Goal: Task Accomplishment & Management: Manage account settings

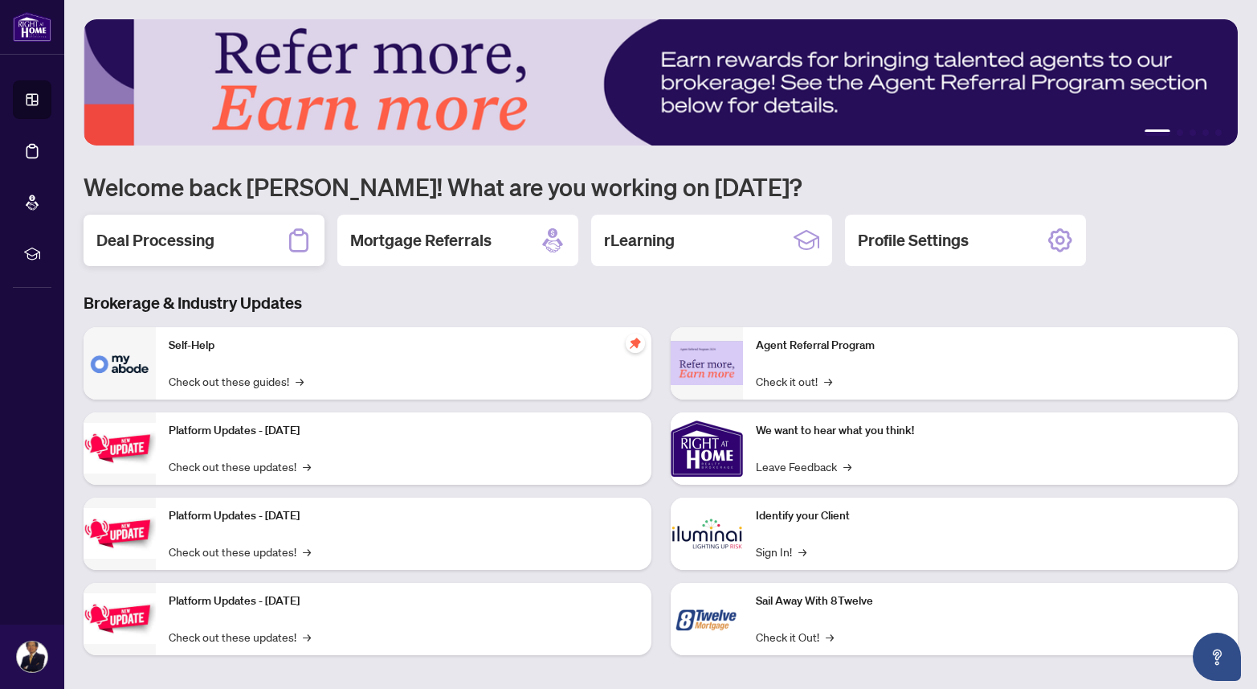
click at [202, 241] on h2 "Deal Processing" at bounding box center [155, 240] width 118 height 22
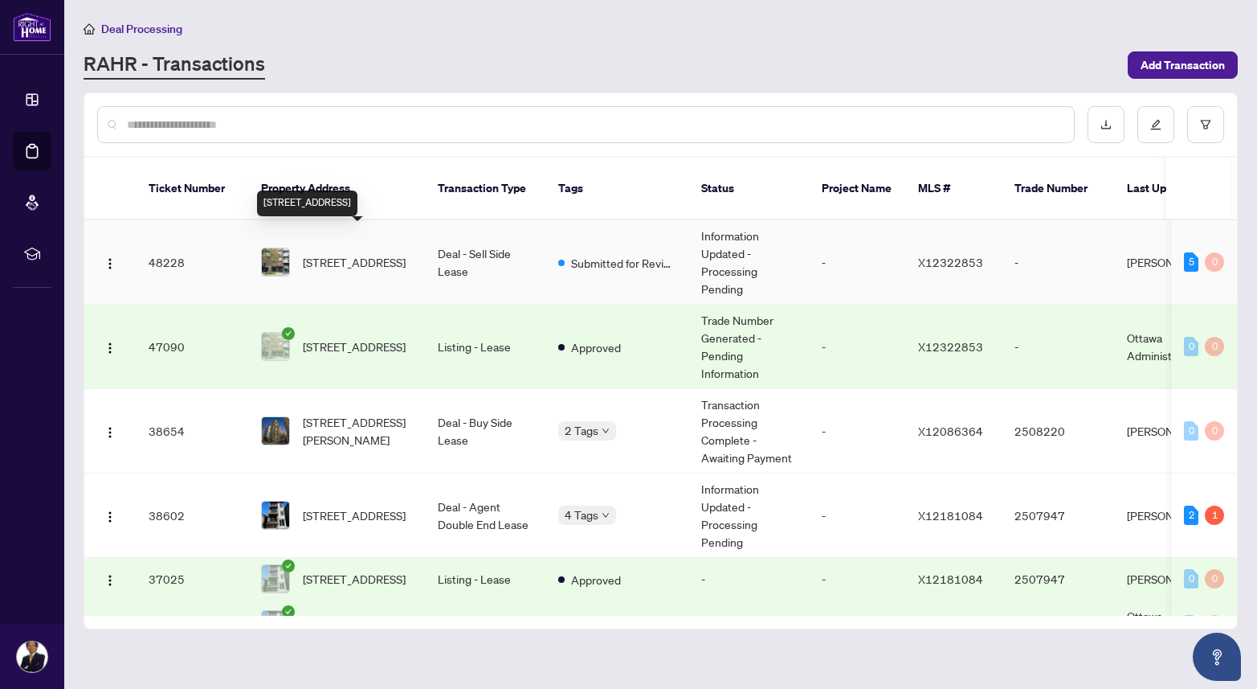
click at [317, 253] on span "[STREET_ADDRESS]" at bounding box center [354, 262] width 103 height 18
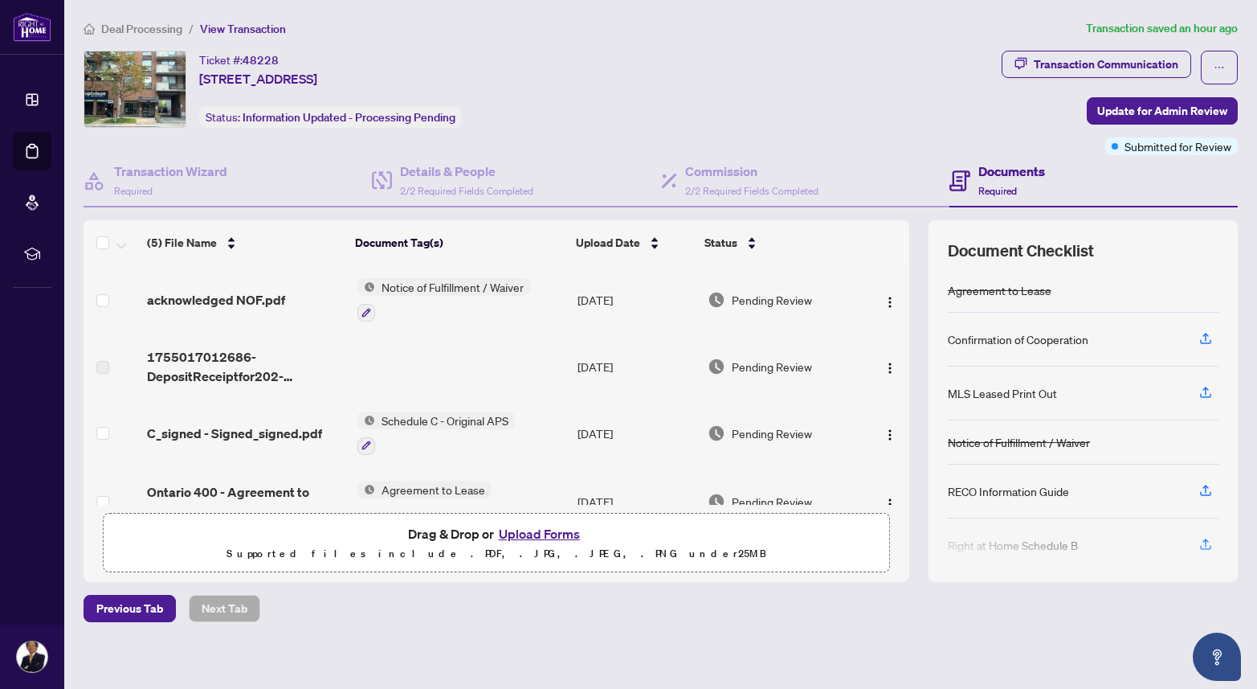
click at [525, 535] on button "Upload Forms" at bounding box center [539, 533] width 91 height 21
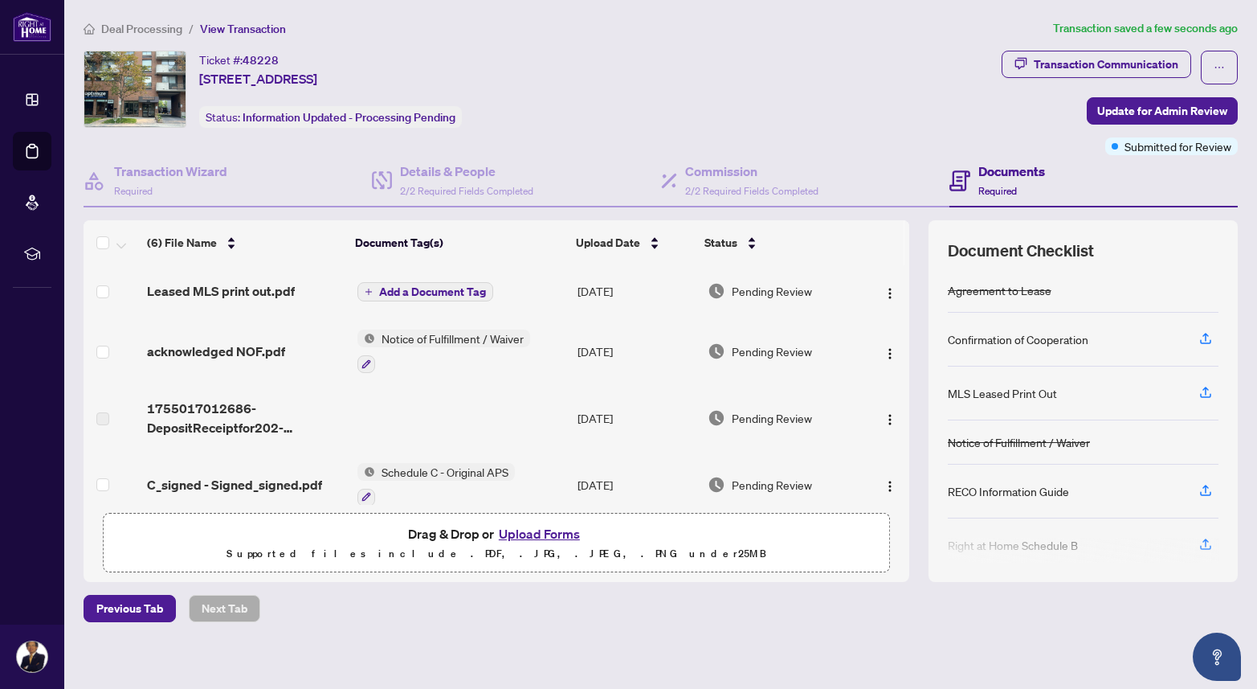
click at [431, 290] on span "Add a Document Tag" at bounding box center [432, 291] width 107 height 11
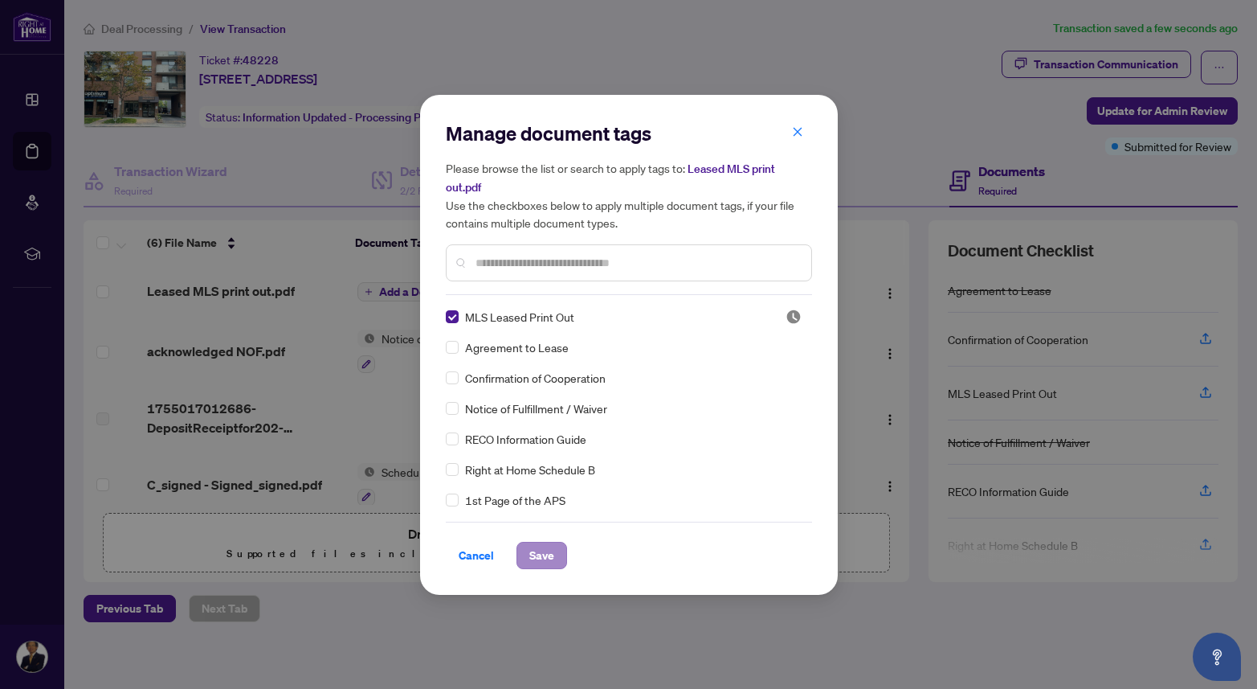
click at [550, 546] on span "Save" at bounding box center [541, 555] width 25 height 26
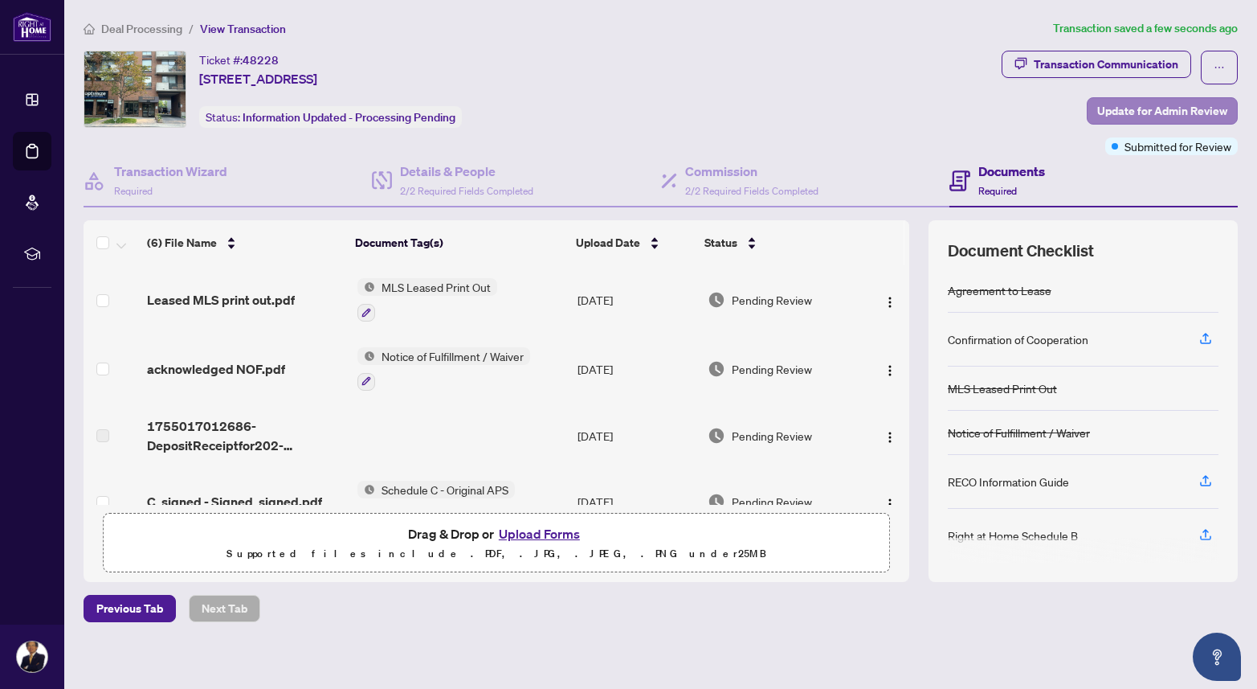
click at [1214, 109] on span "Update for Admin Review" at bounding box center [1163, 111] width 130 height 26
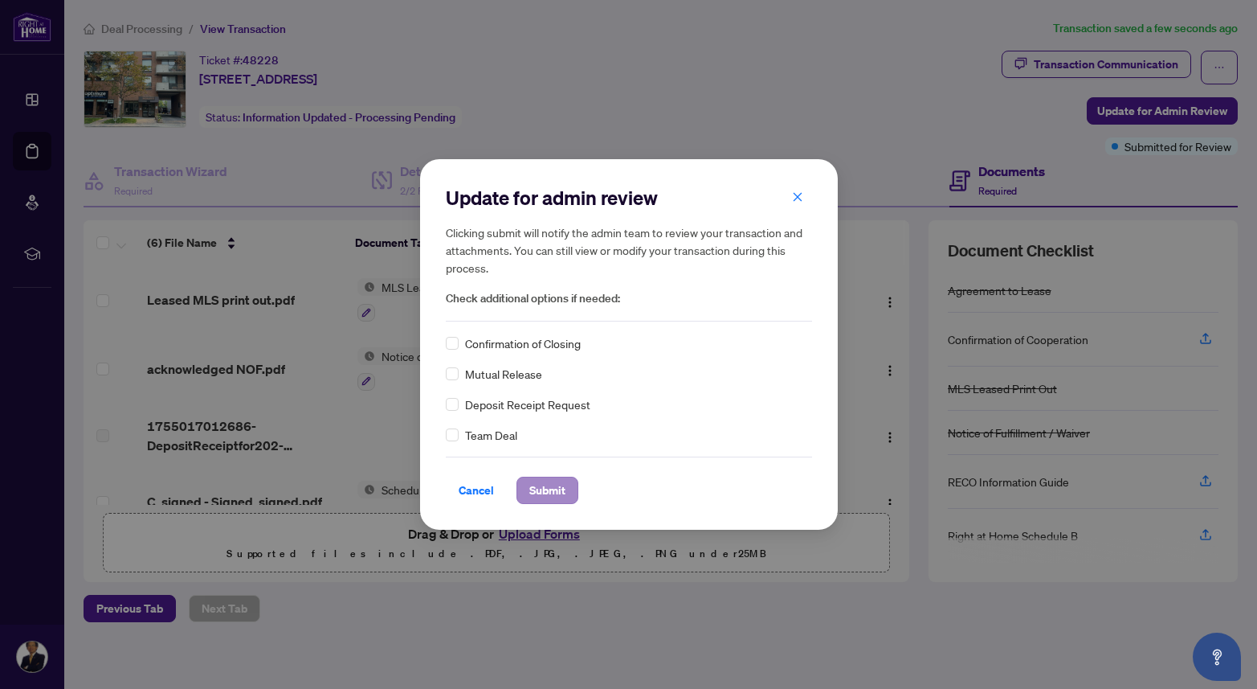
click at [542, 485] on span "Submit" at bounding box center [547, 490] width 36 height 26
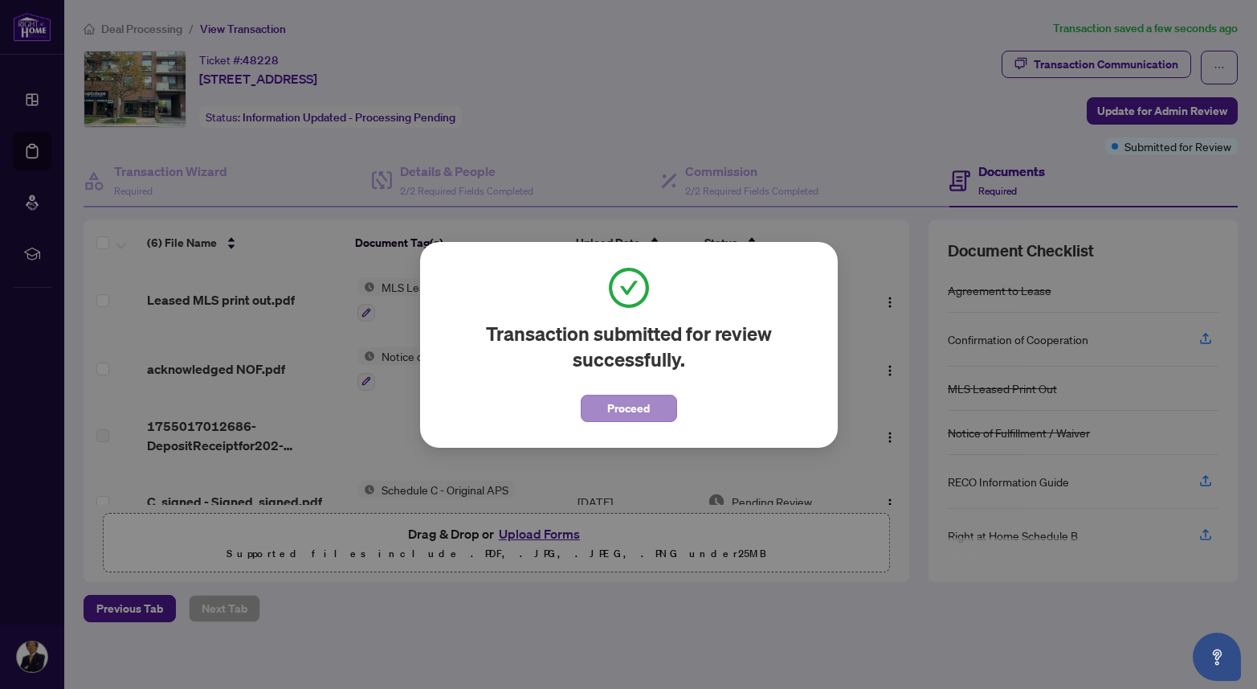
click at [627, 407] on span "Proceed" at bounding box center [628, 408] width 43 height 26
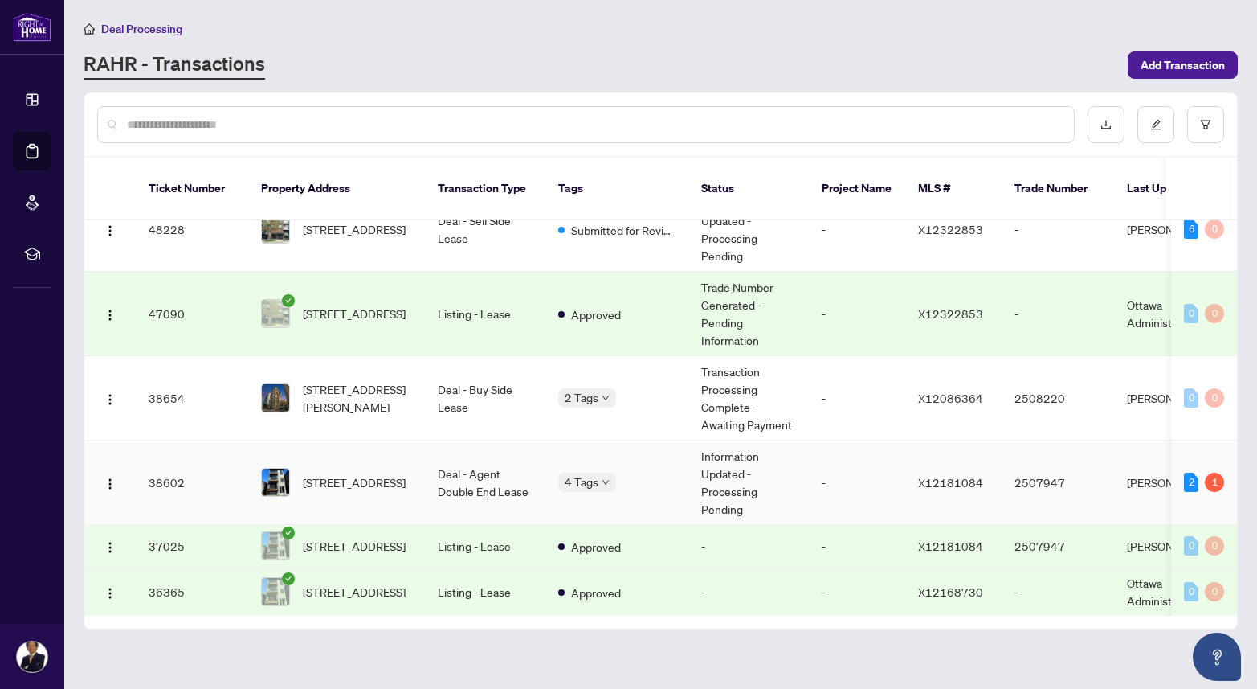
scroll to position [31, 0]
click at [318, 475] on span "[STREET_ADDRESS]" at bounding box center [354, 484] width 103 height 18
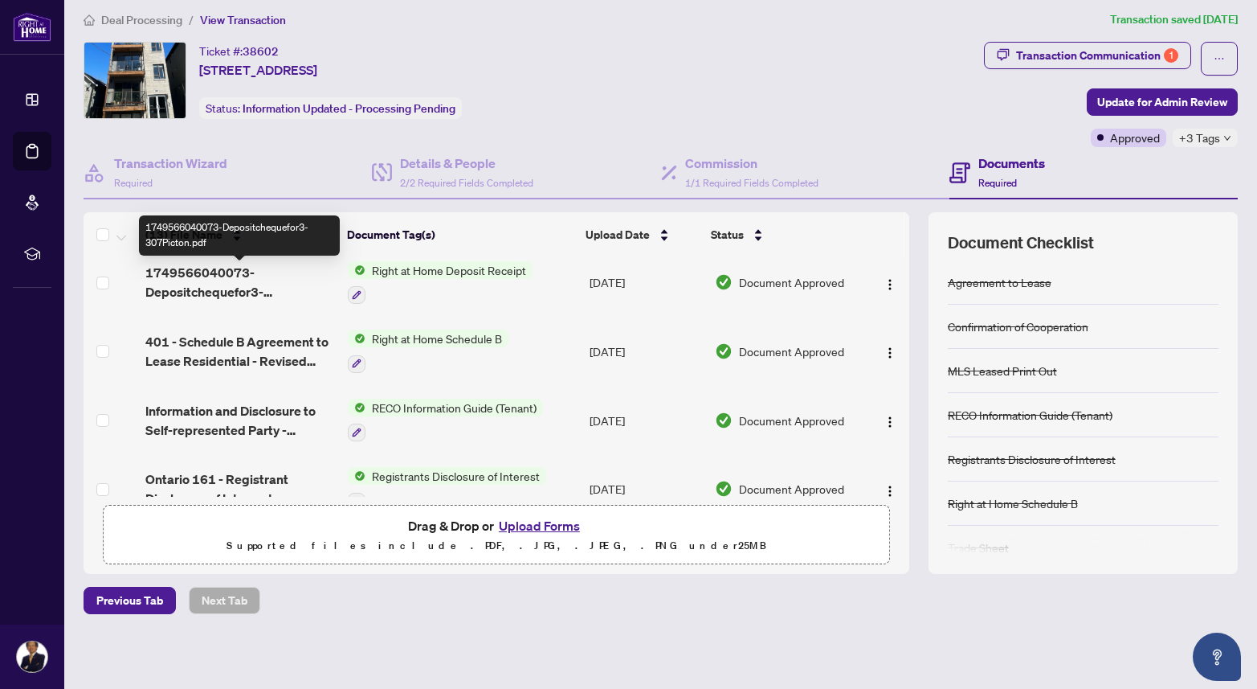
scroll to position [342, 0]
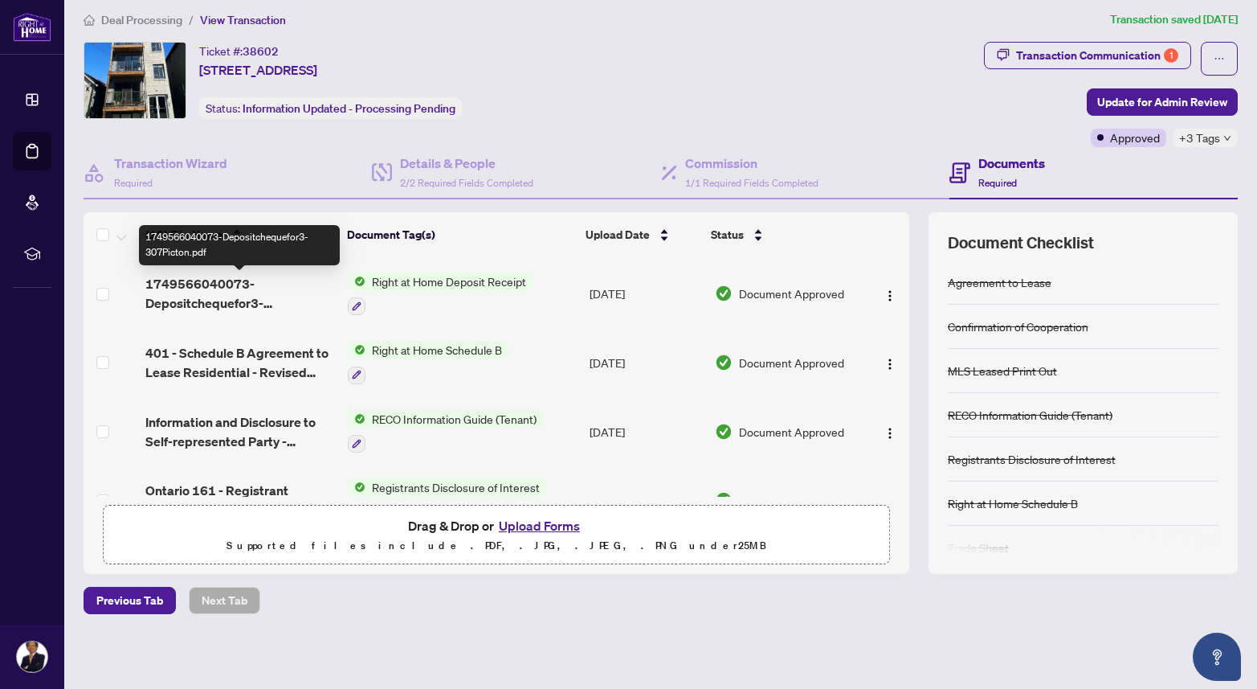
click at [209, 288] on span "1749566040073-Depositchequefor3-307Picton.pdf" at bounding box center [240, 293] width 190 height 39
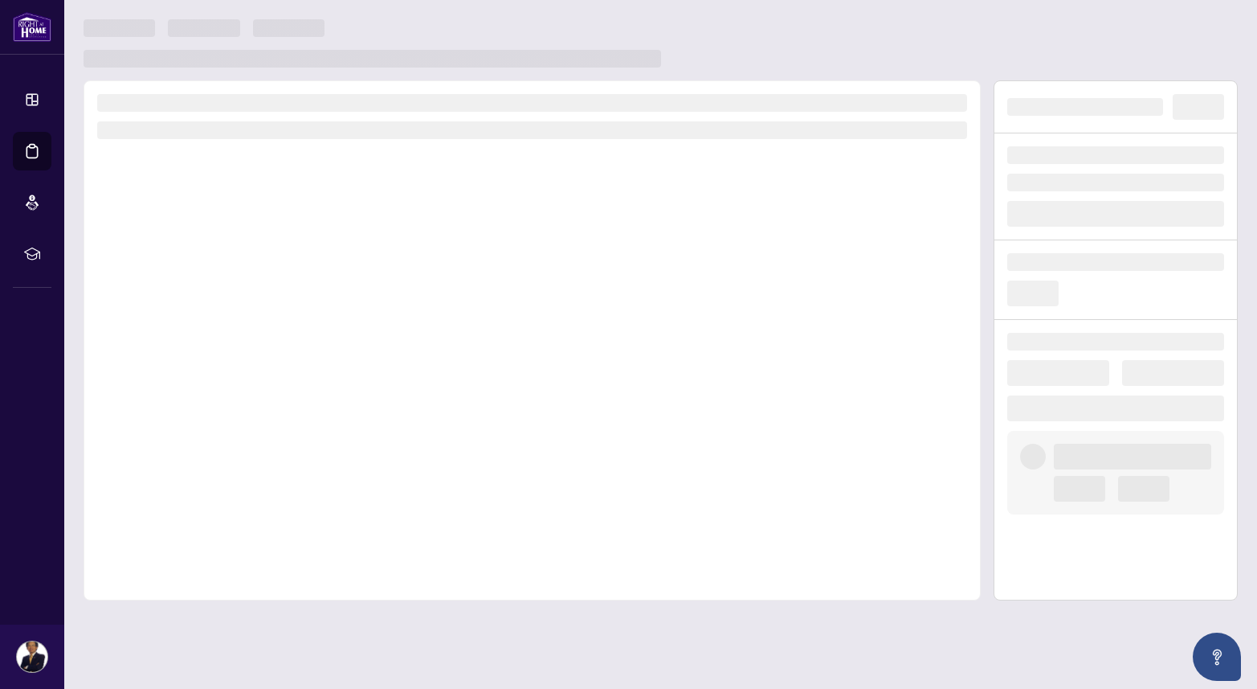
click at [209, 288] on div at bounding box center [532, 340] width 897 height 520
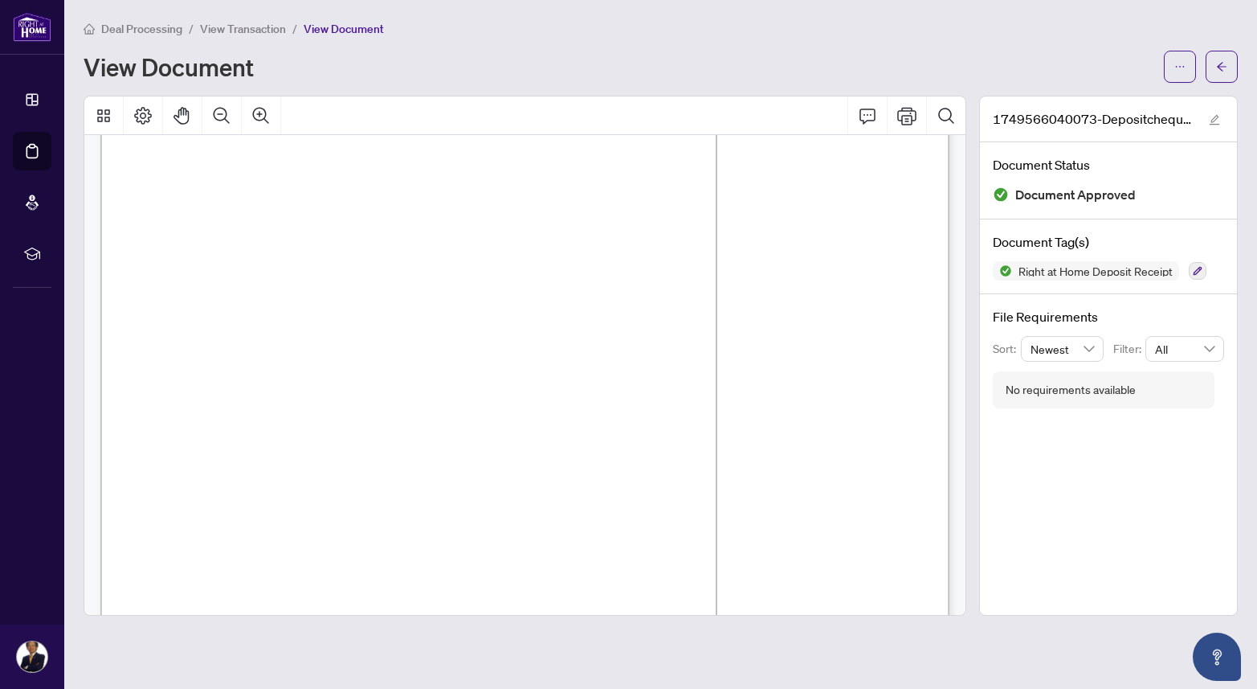
scroll to position [100, 0]
click at [132, 26] on span "Deal Processing" at bounding box center [141, 29] width 81 height 14
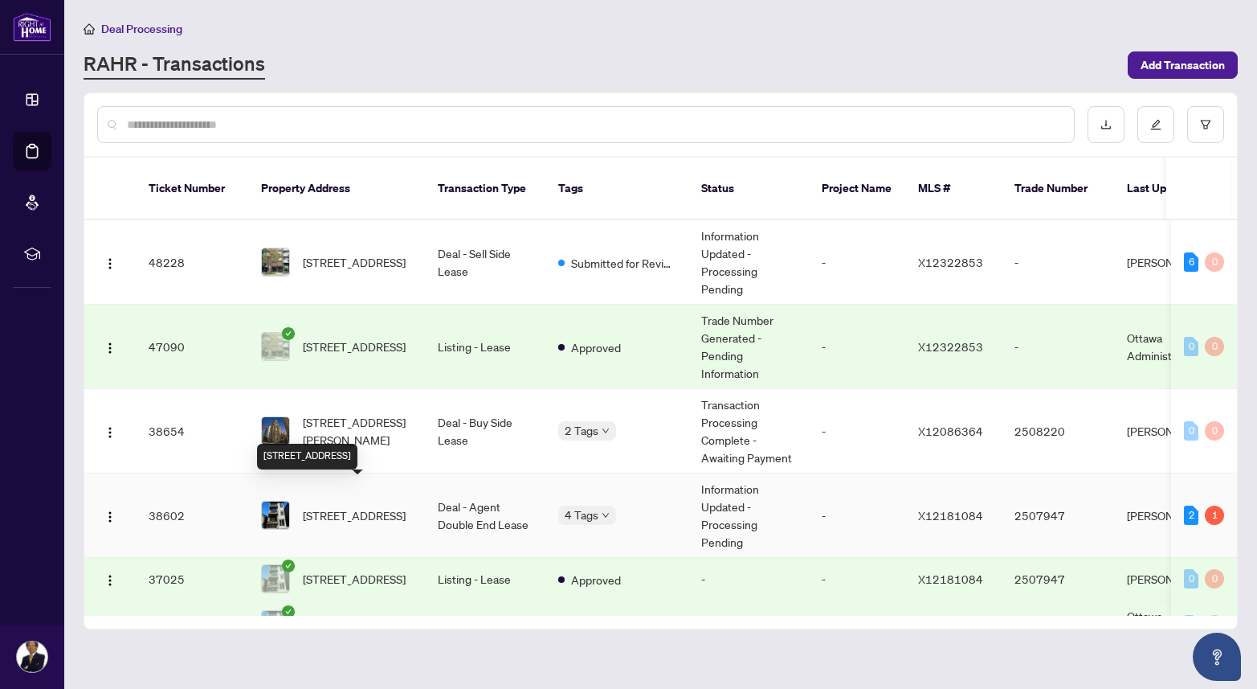
click at [333, 506] on span "[STREET_ADDRESS]" at bounding box center [354, 515] width 103 height 18
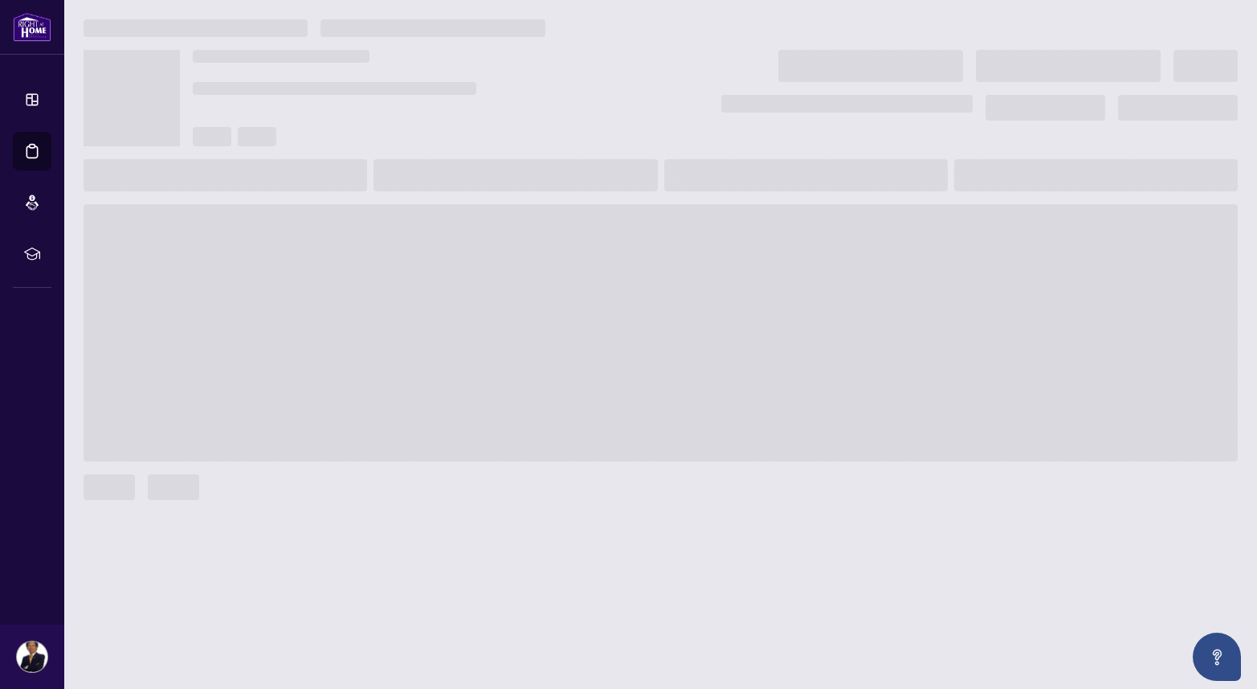
click at [333, 489] on div at bounding box center [661, 487] width 1155 height 26
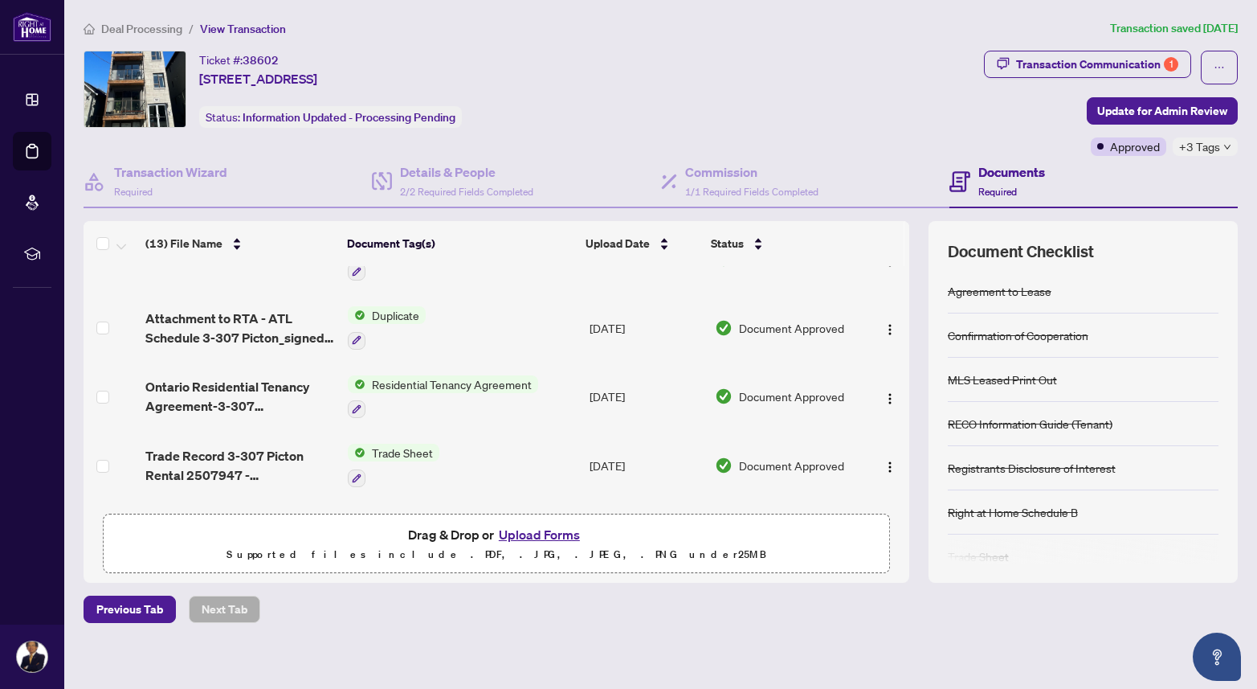
scroll to position [48, 0]
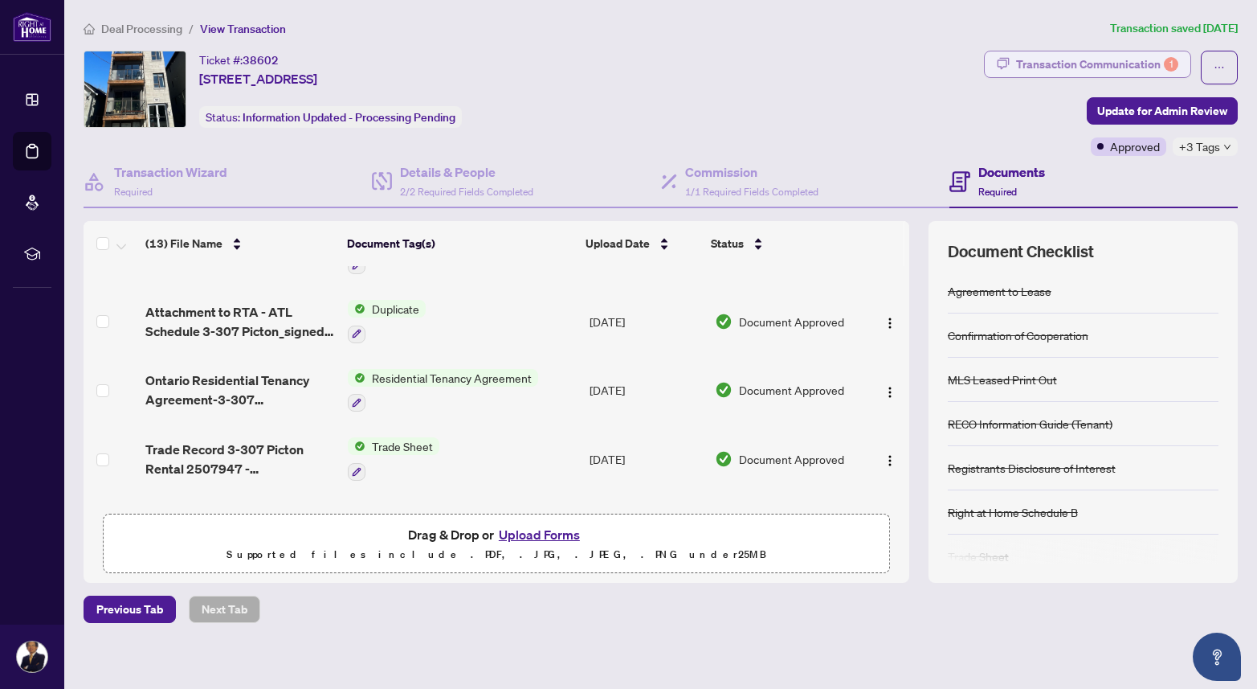
click at [1039, 62] on div "Transaction Communication 1" at bounding box center [1097, 64] width 162 height 26
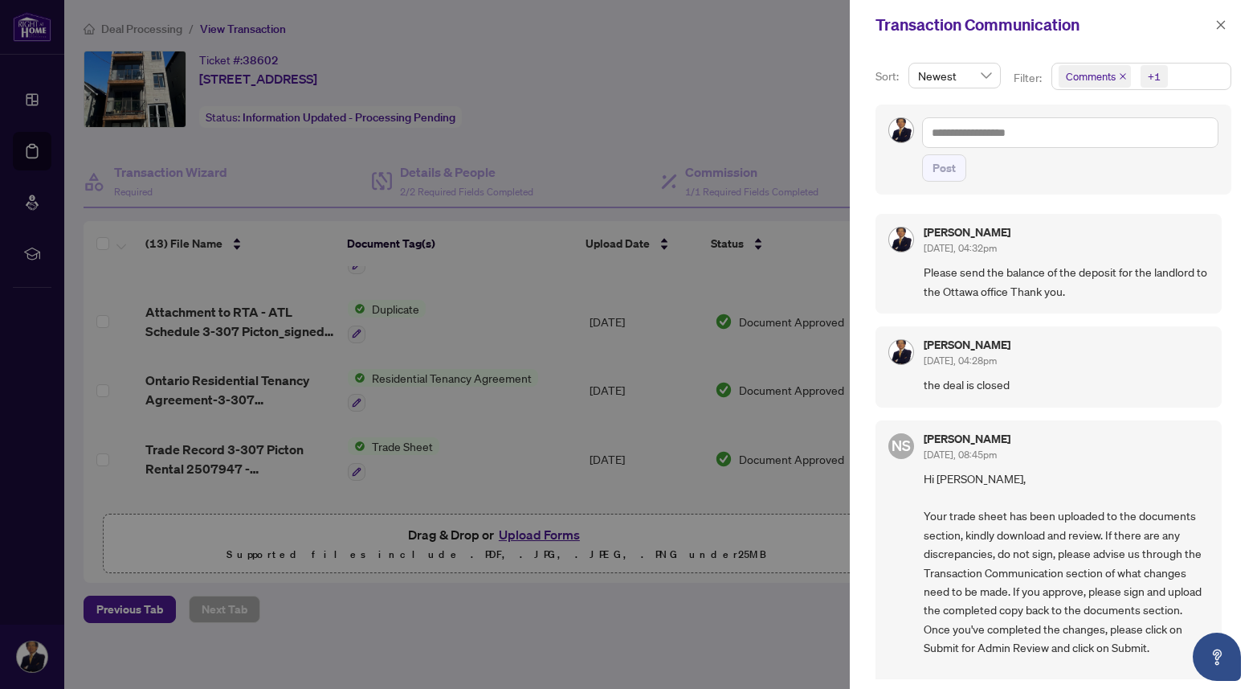
scroll to position [0, 0]
click at [729, 46] on div at bounding box center [628, 344] width 1257 height 689
click at [470, 146] on div at bounding box center [628, 344] width 1257 height 689
click at [113, 27] on div at bounding box center [628, 344] width 1257 height 689
click at [1222, 19] on icon "close" at bounding box center [1221, 24] width 11 height 11
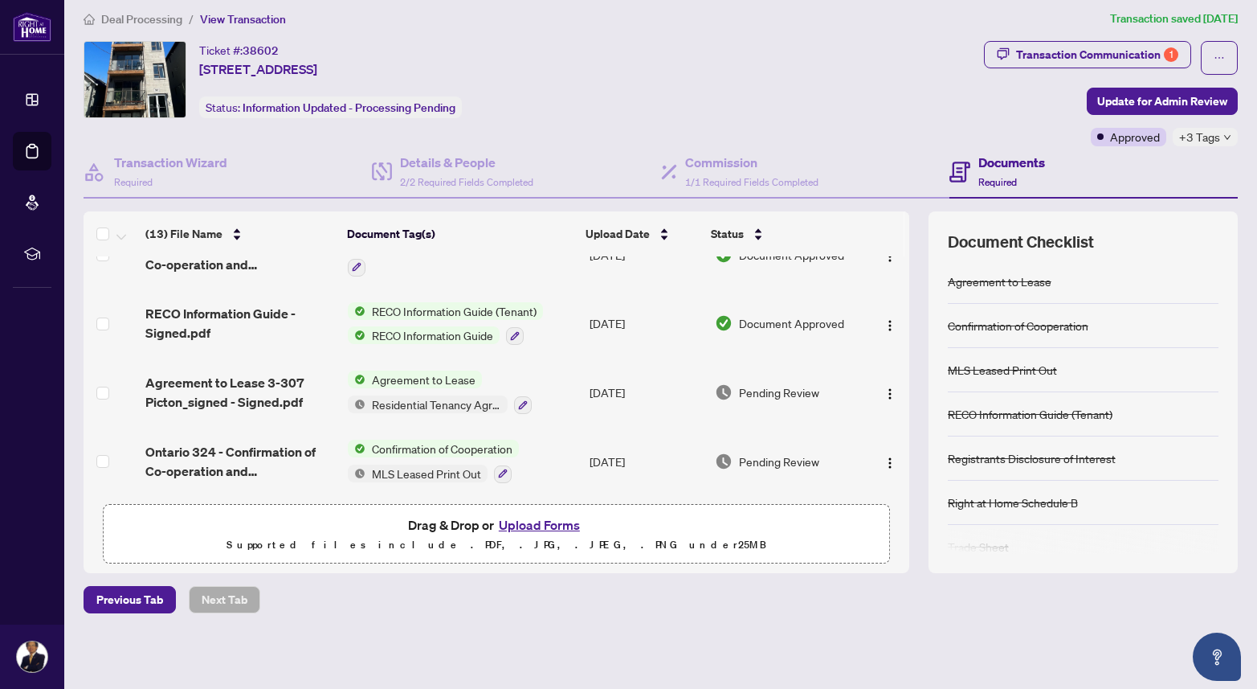
scroll to position [9, 0]
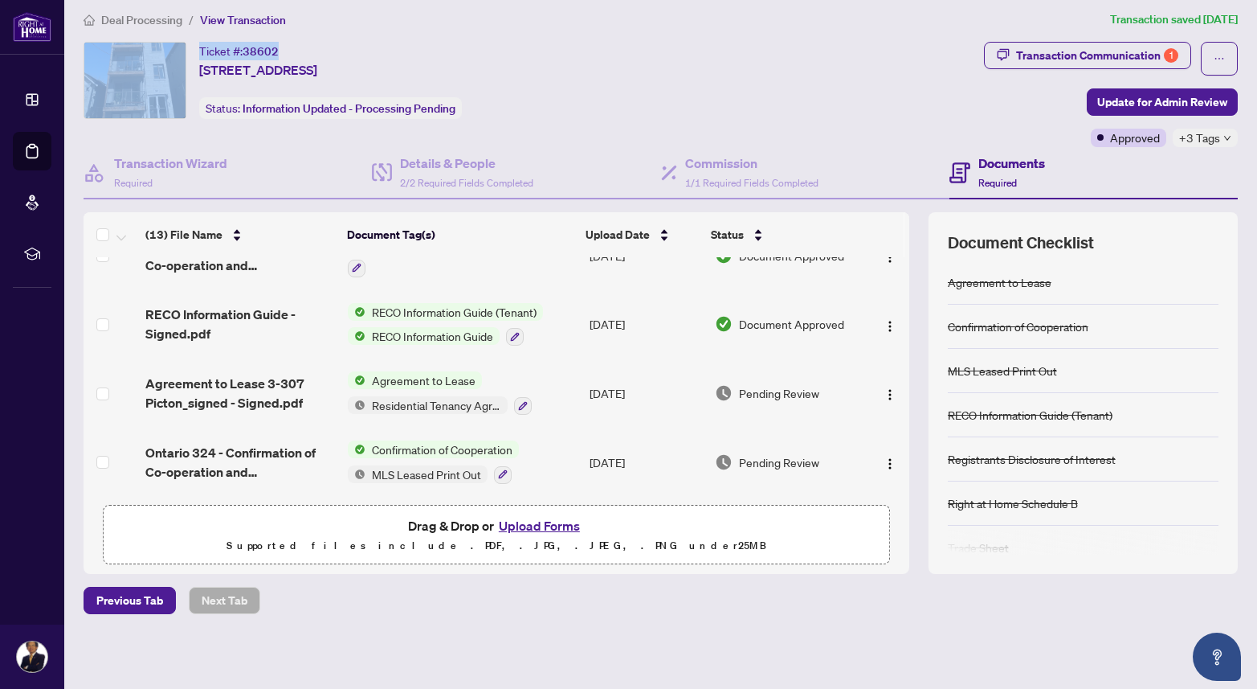
drag, startPoint x: 287, startPoint y: 51, endPoint x: 192, endPoint y: 49, distance: 94.8
click at [192, 49] on div "Ticket #: 38602 3-[STREET_ADDRESS] Status: Information Updated - Processing Pen…" at bounding box center [531, 80] width 894 height 77
click at [580, 80] on div "Ticket #: 38602 3-[STREET_ADDRESS] Status: Information Updated - Processing Pen…" at bounding box center [531, 80] width 894 height 77
drag, startPoint x: 514, startPoint y: 64, endPoint x: 190, endPoint y: 60, distance: 323.8
click at [190, 60] on div "Ticket #: 38602 3-[STREET_ADDRESS] Status: Information Updated - Processing Pen…" at bounding box center [531, 80] width 894 height 77
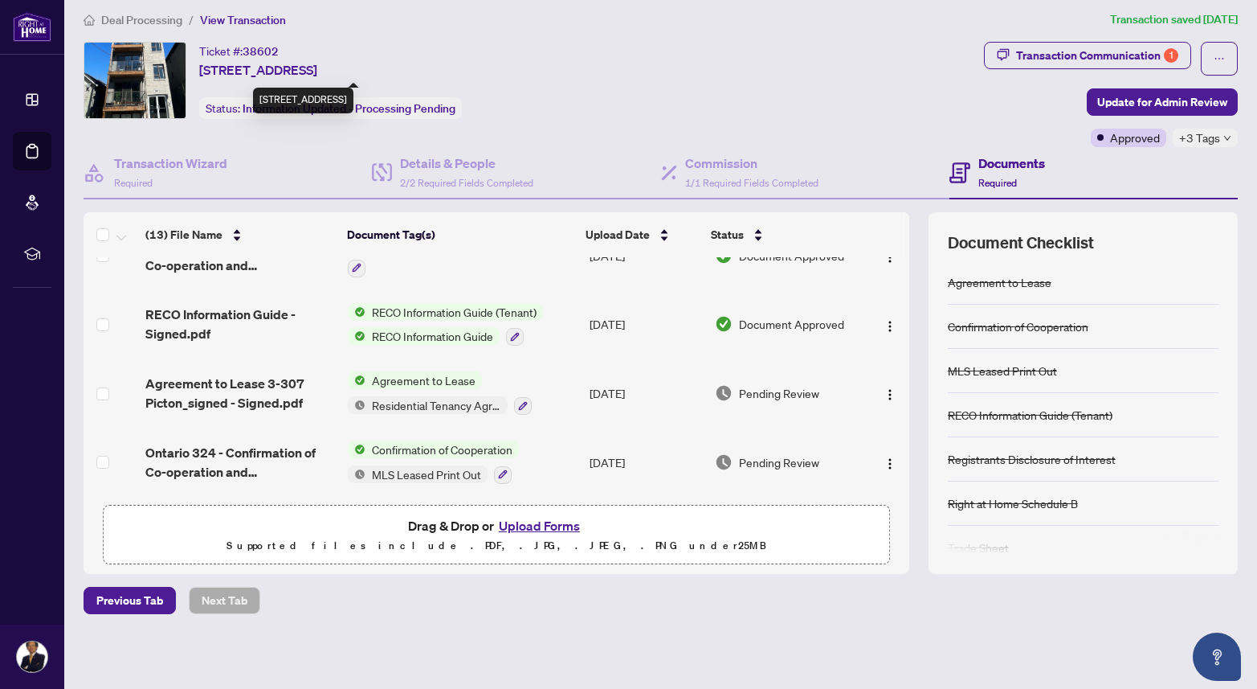
copy div "Ticket #: 38602 3-[STREET_ADDRESS]"
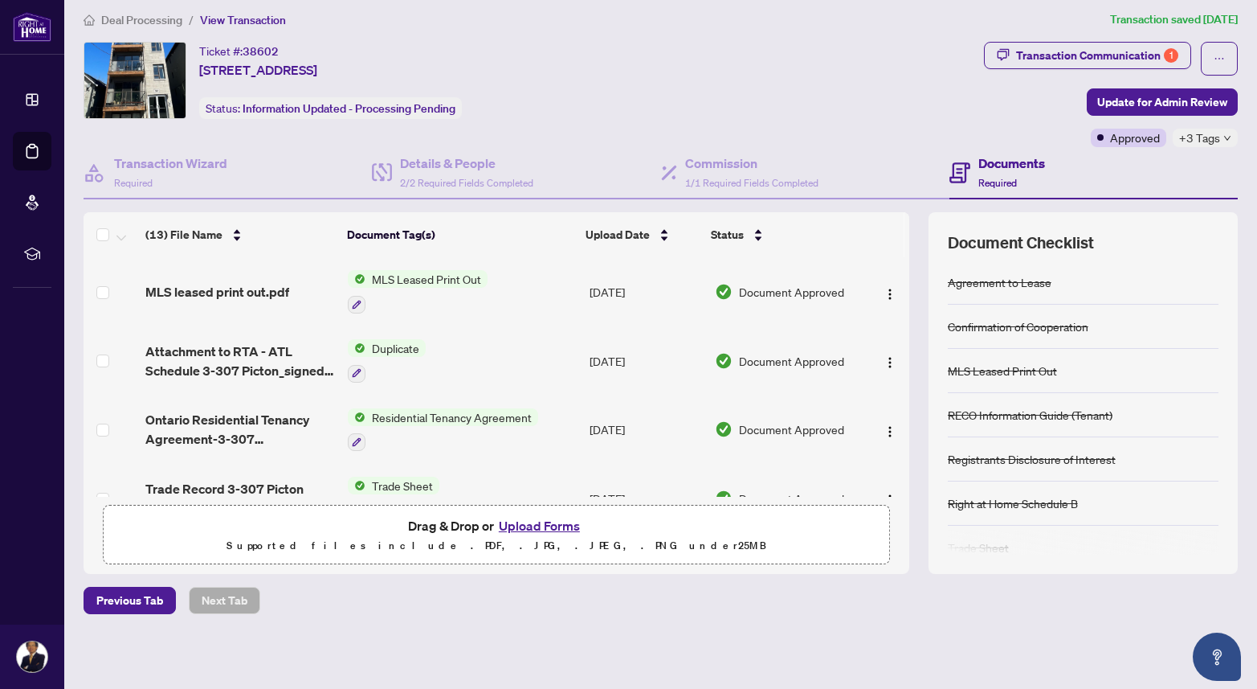
scroll to position [0, 0]
click at [133, 163] on h4 "Transaction Wizard" at bounding box center [170, 162] width 113 height 19
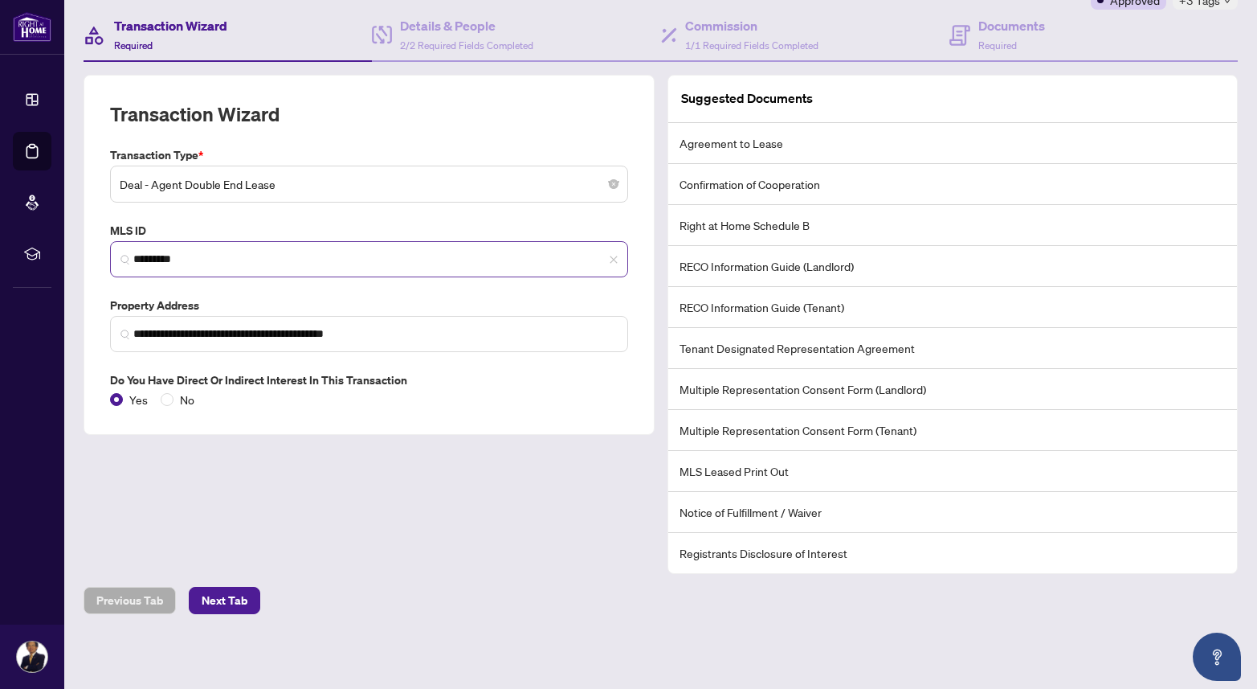
scroll to position [145, 0]
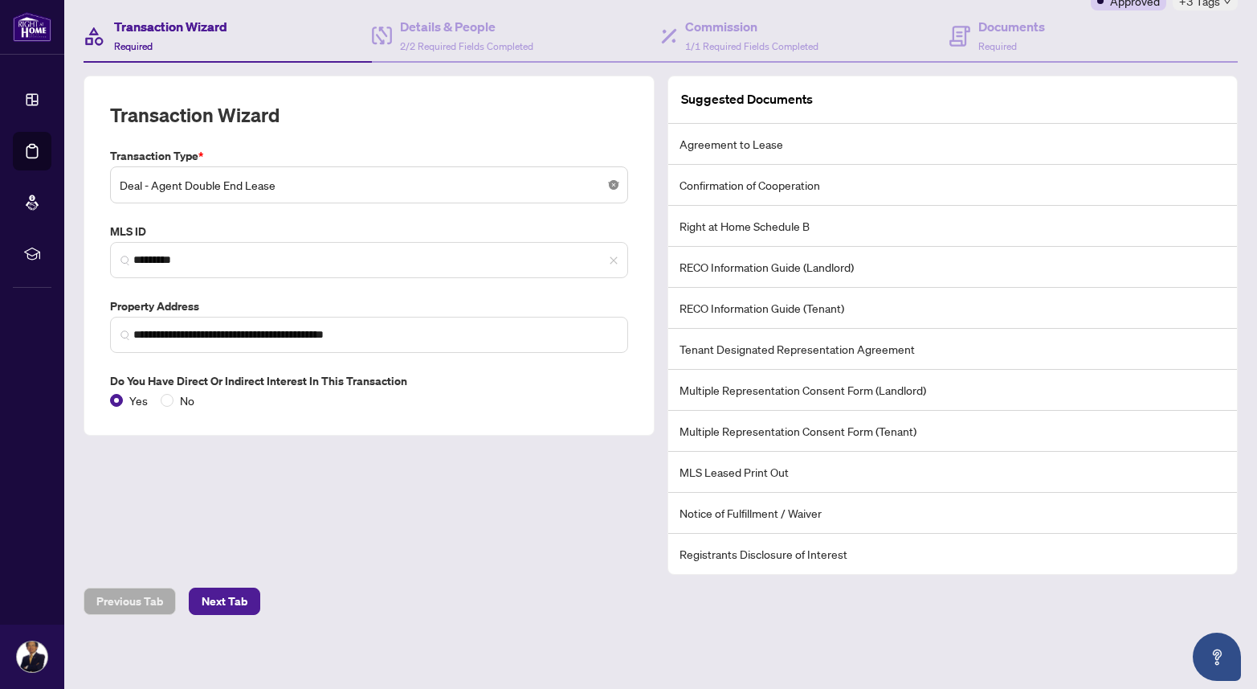
click at [616, 184] on body "**********" at bounding box center [628, 344] width 1257 height 689
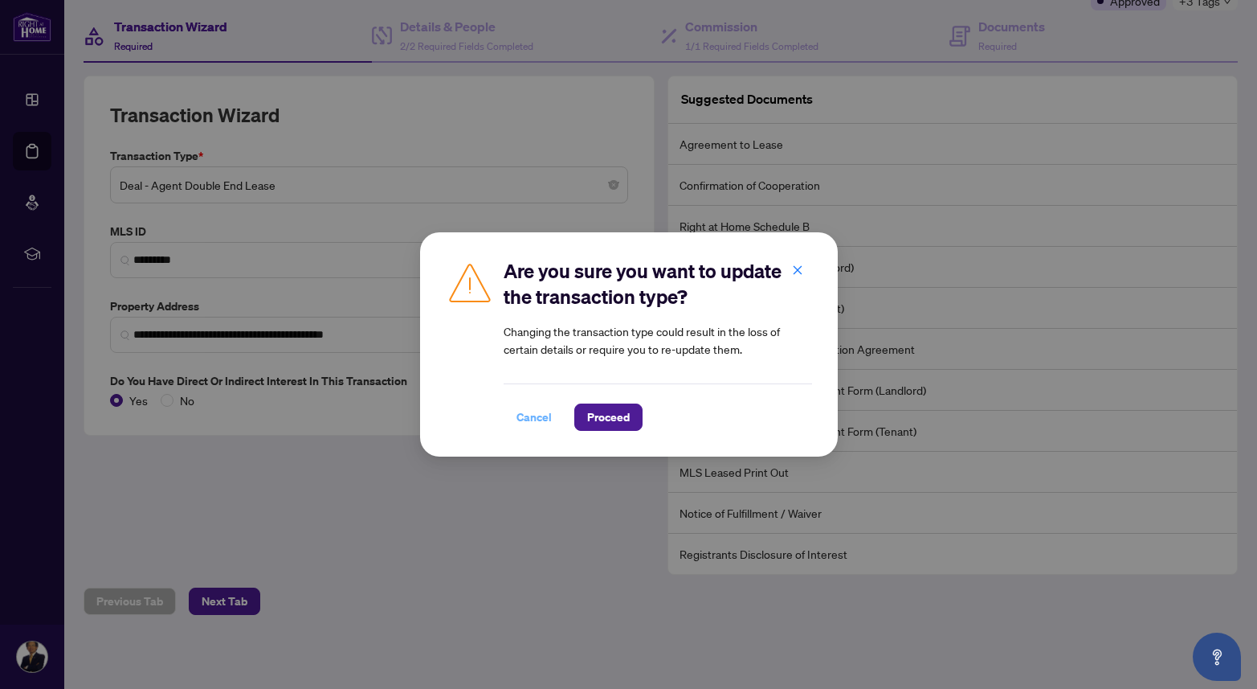
click at [528, 417] on span "Cancel" at bounding box center [534, 417] width 35 height 26
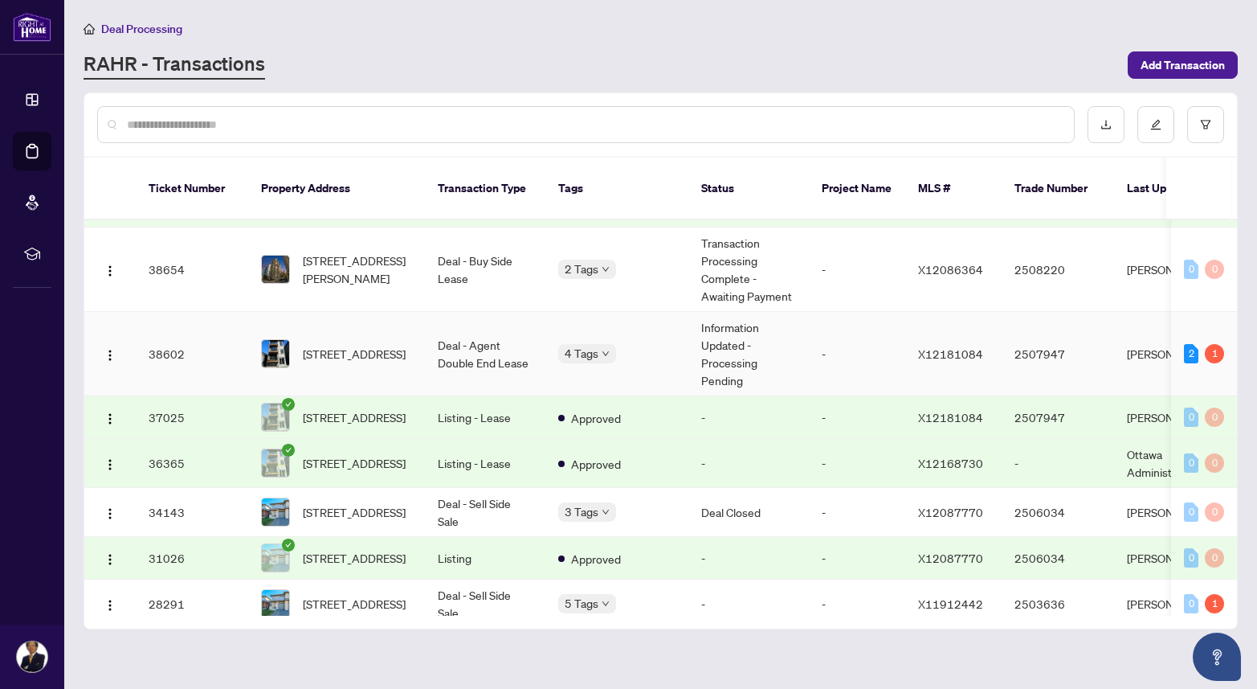
scroll to position [164, 0]
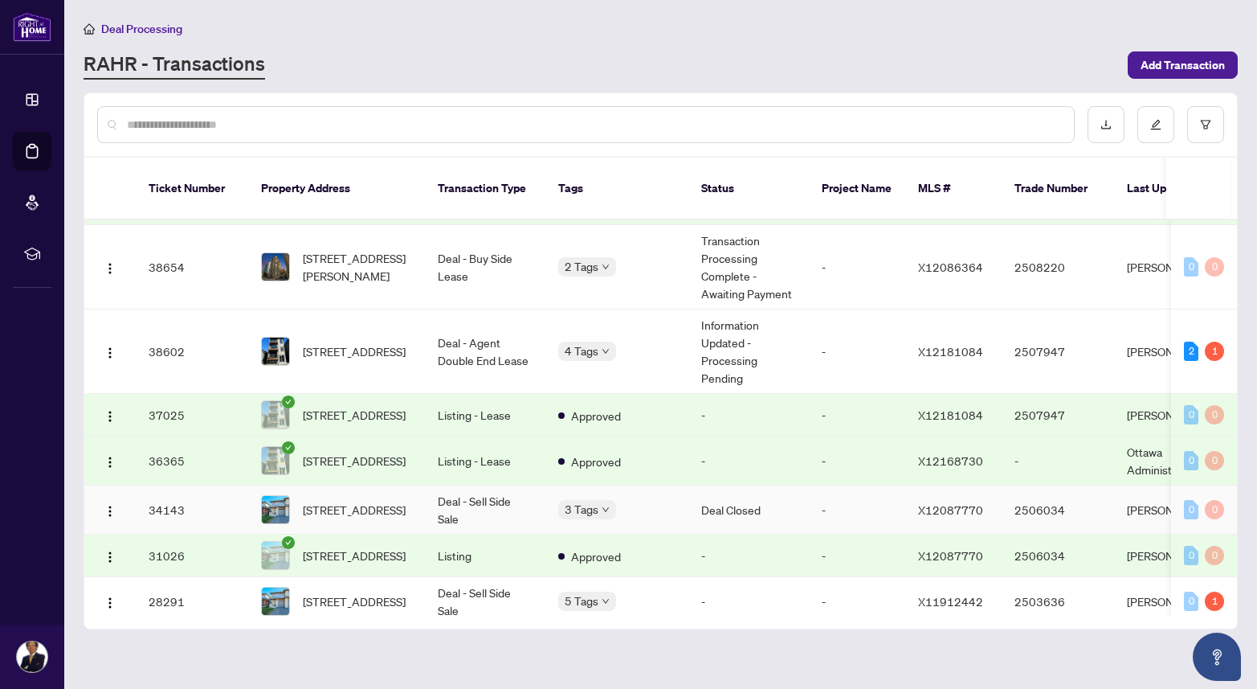
click at [178, 495] on td "34143" at bounding box center [192, 509] width 112 height 49
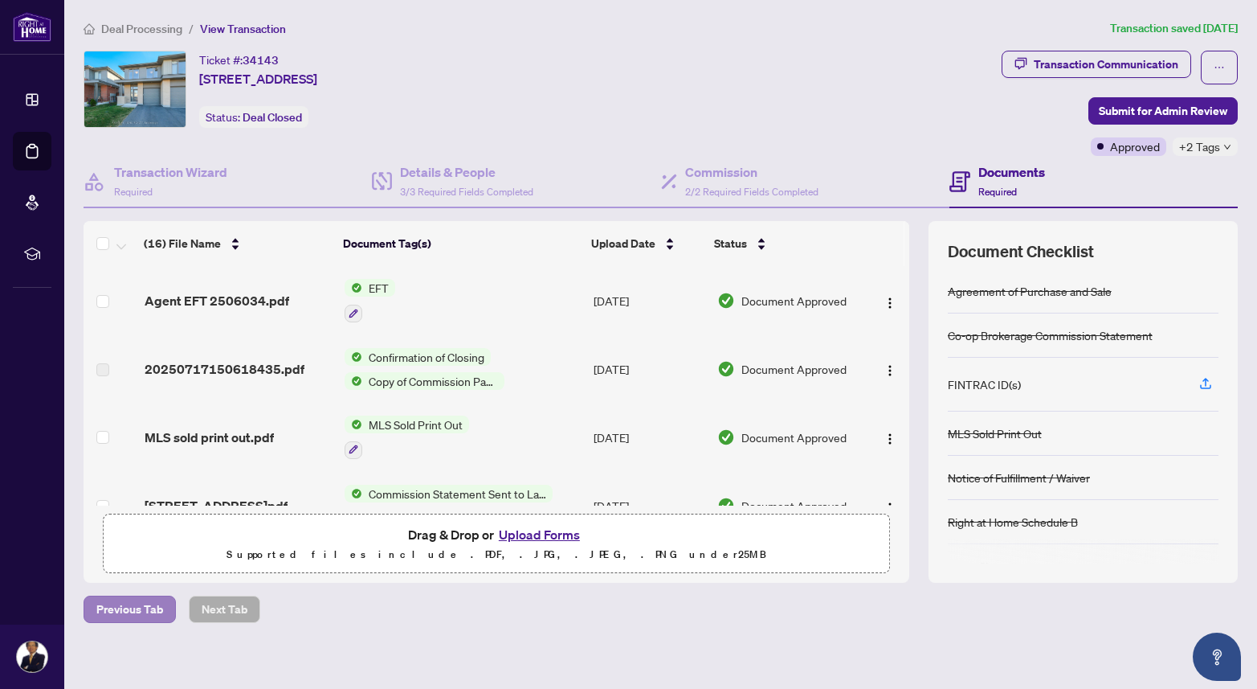
click at [115, 609] on span "Previous Tab" at bounding box center [129, 609] width 67 height 26
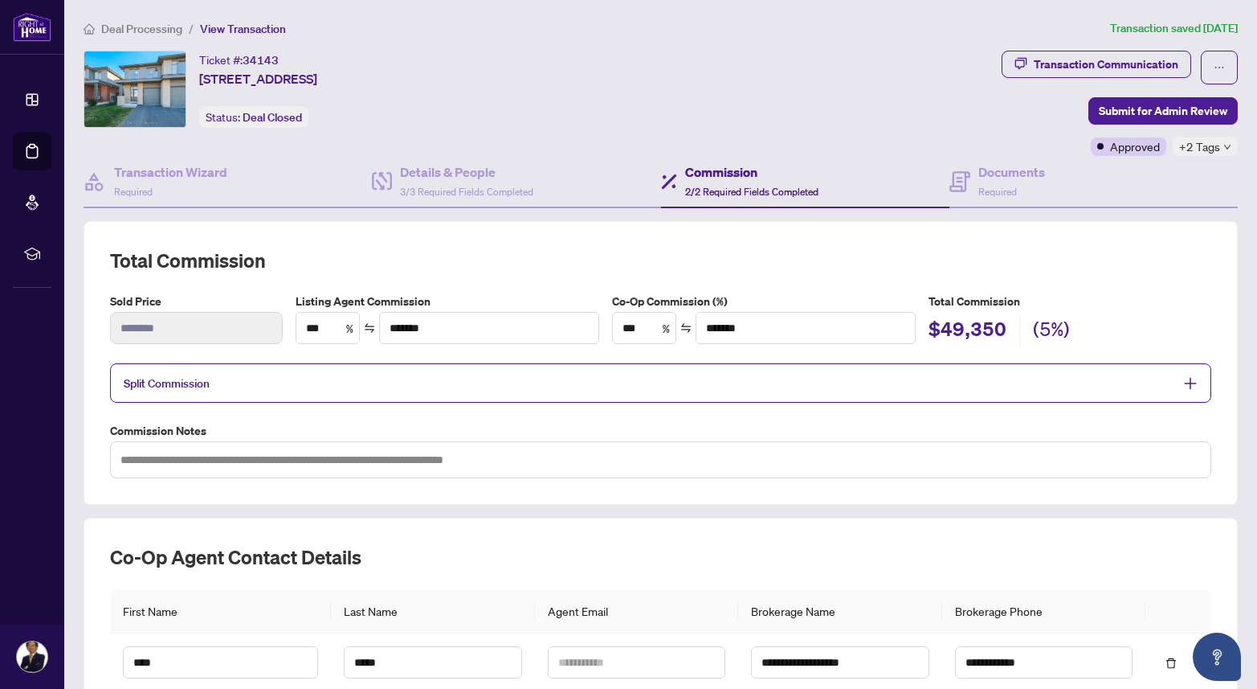
click at [101, 26] on span "Deal Processing" at bounding box center [141, 29] width 81 height 14
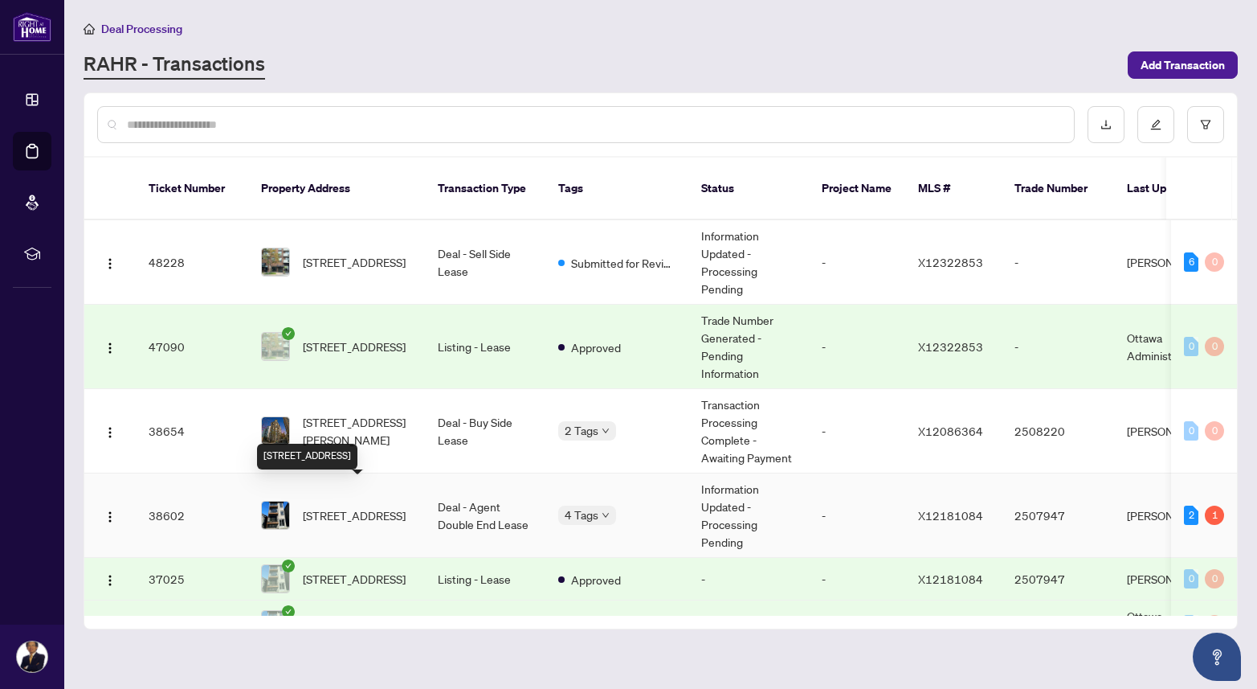
click at [337, 506] on span "[STREET_ADDRESS]" at bounding box center [354, 515] width 103 height 18
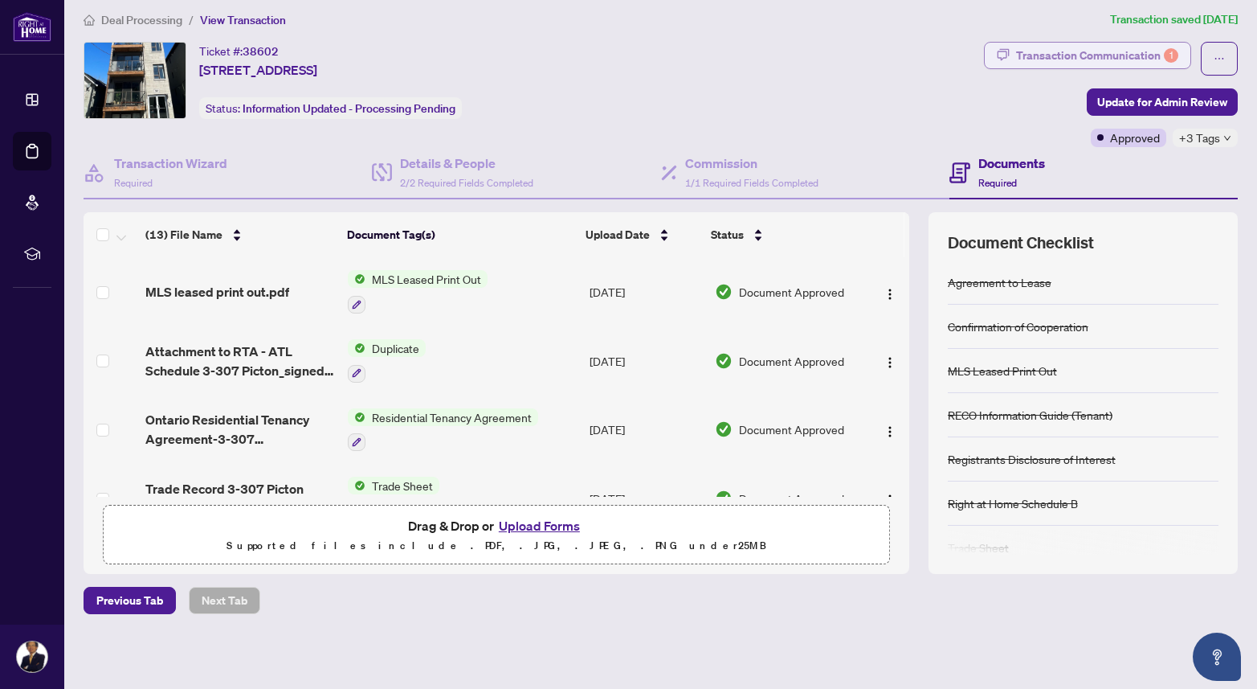
click at [1056, 53] on div "Transaction Communication 1" at bounding box center [1097, 56] width 162 height 26
type textarea "**********"
